Goal: Information Seeking & Learning: Learn about a topic

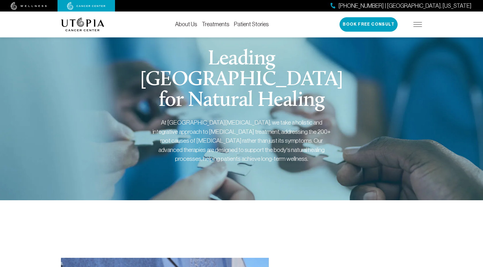
click at [192, 22] on link "About Us" at bounding box center [186, 24] width 22 height 6
click at [211, 25] on link "Treatments" at bounding box center [216, 24] width 28 height 6
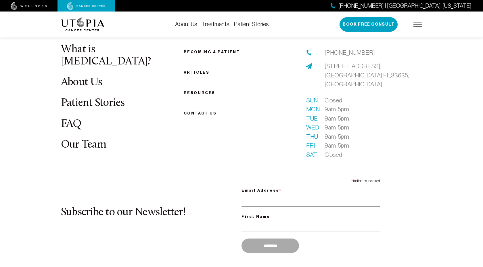
scroll to position [1627, 0]
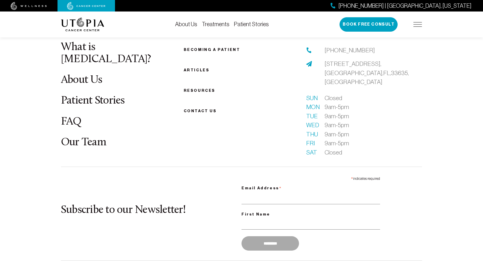
click at [89, 137] on link "Our Team" at bounding box center [83, 142] width 45 height 11
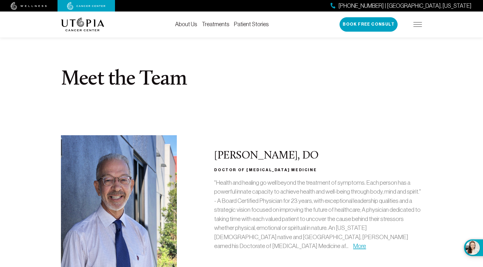
click at [219, 25] on link "Treatments" at bounding box center [216, 24] width 28 height 6
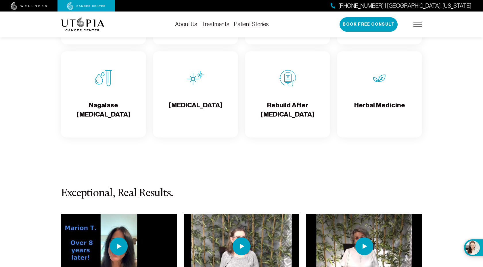
scroll to position [1050, 0]
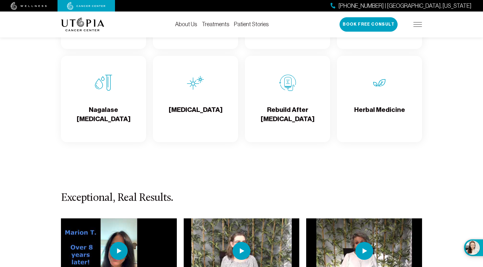
click at [379, 93] on div "Herbal Medicine" at bounding box center [379, 99] width 85 height 86
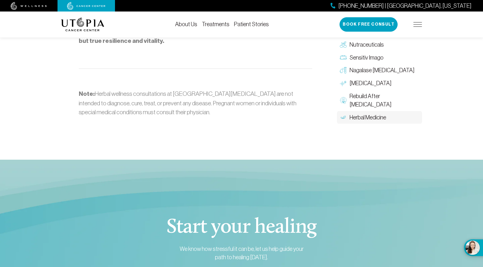
scroll to position [908, 0]
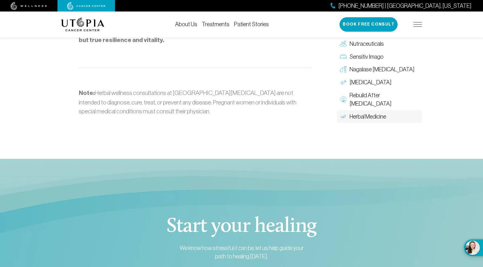
click at [27, 6] on img at bounding box center [29, 6] width 36 height 8
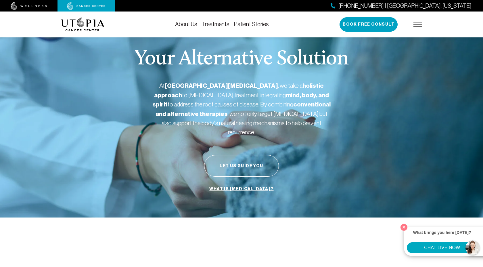
click at [217, 23] on link "Treatments" at bounding box center [216, 24] width 28 height 6
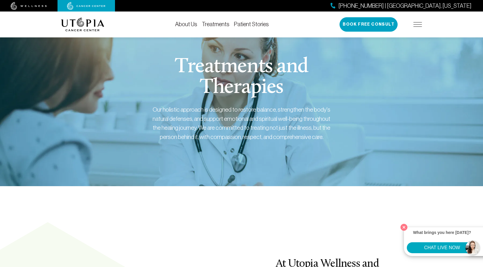
click at [218, 24] on link "Treatments" at bounding box center [216, 24] width 28 height 6
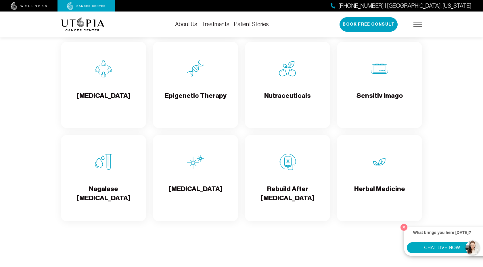
scroll to position [972, 0]
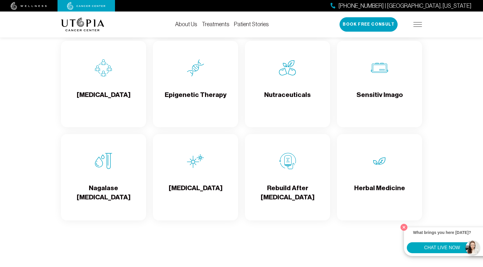
click at [283, 110] on div "Nutraceuticals" at bounding box center [287, 84] width 85 height 86
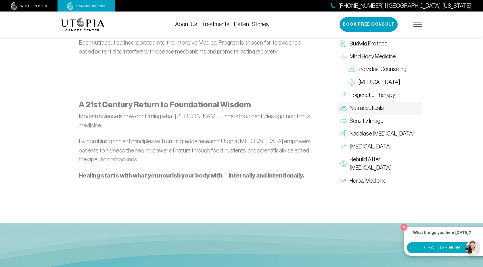
scroll to position [684, 0]
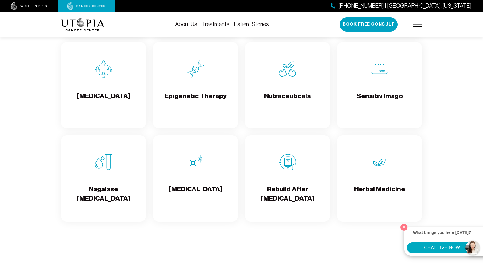
scroll to position [972, 0]
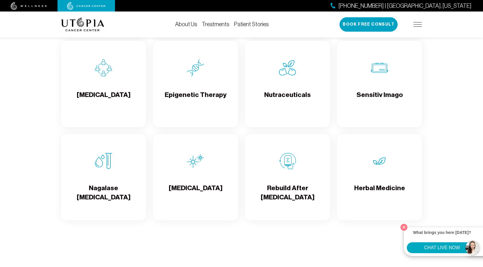
click at [346, 169] on div "Herbal Medicine" at bounding box center [379, 177] width 85 height 86
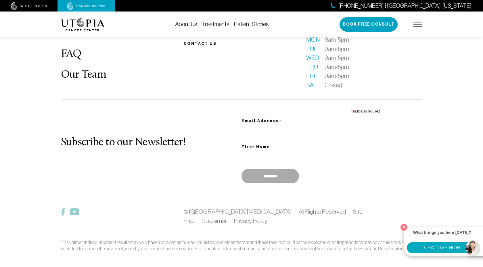
scroll to position [1334, 0]
click at [63, 208] on img at bounding box center [63, 211] width 4 height 7
